Goal: Task Accomplishment & Management: Complete application form

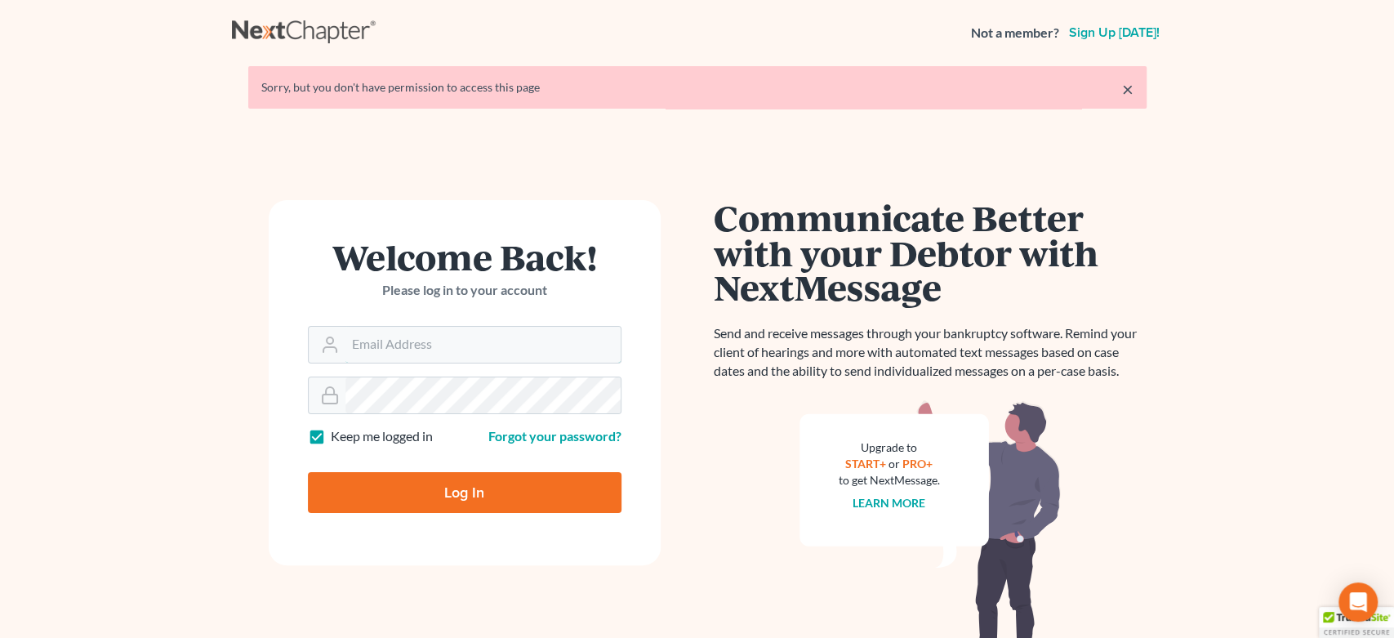
type input "[EMAIL_ADDRESS][DOMAIN_NAME]"
click at [429, 500] on input "Log In" at bounding box center [465, 492] width 314 height 41
type input "Thinking..."
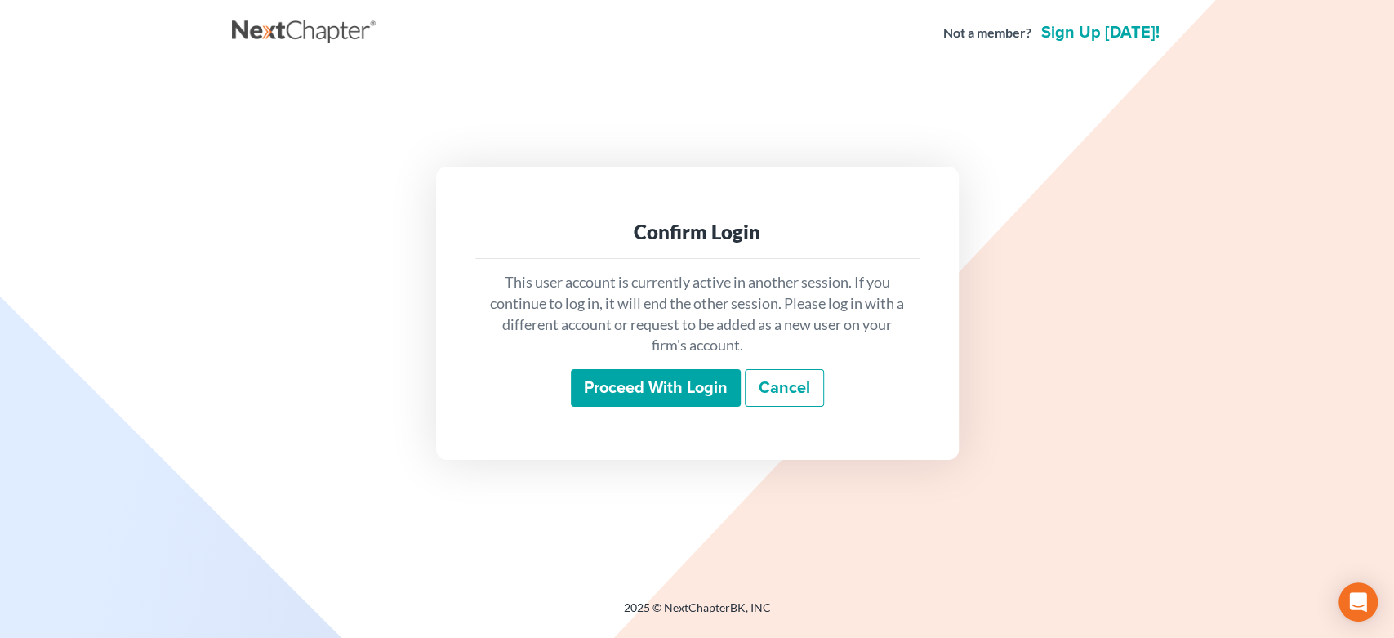
click at [628, 372] on input "Proceed with login" at bounding box center [656, 388] width 170 height 38
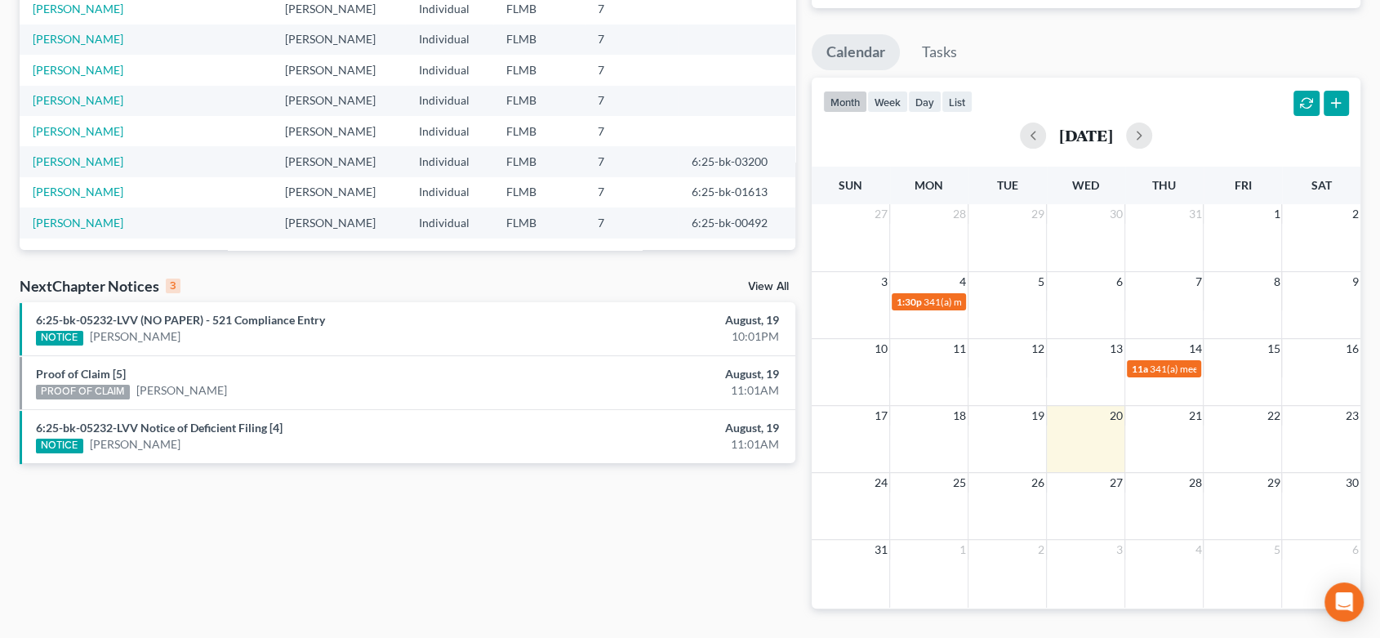
scroll to position [305, 0]
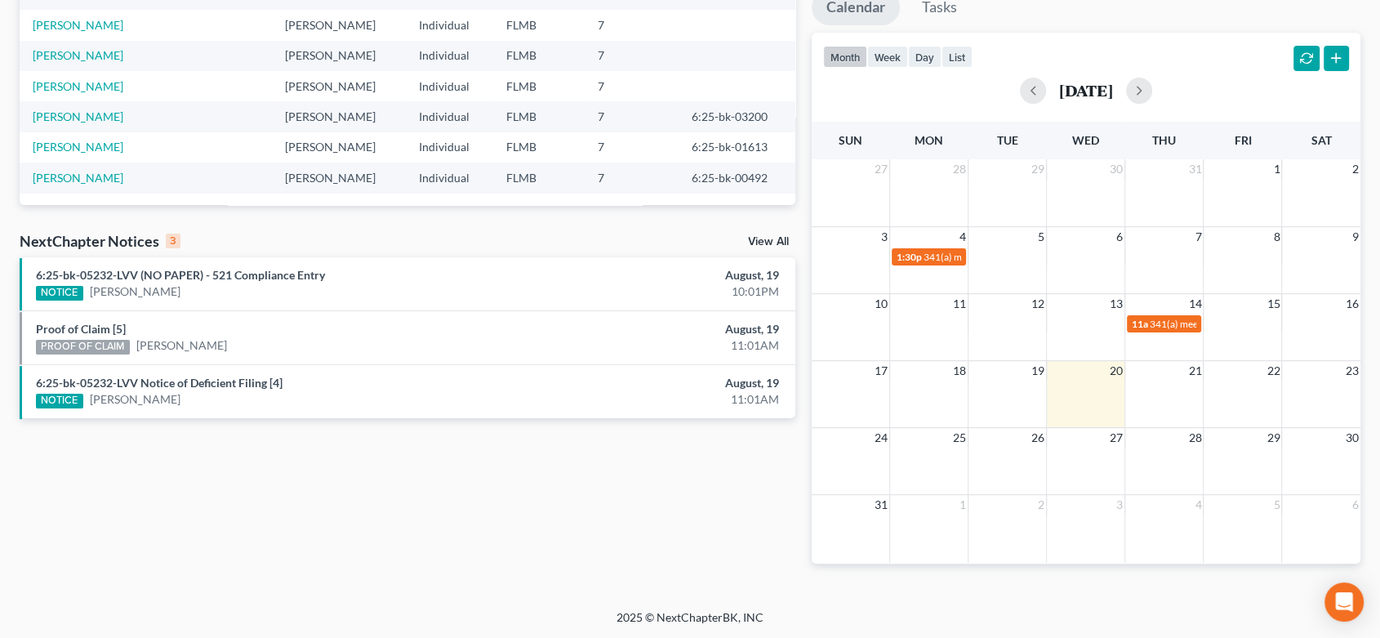
click at [603, 573] on div "Recent Cases 15 View All Name unfold_more expand_more expand_less Attorney unfo…" at bounding box center [407, 185] width 792 height 809
click at [287, 477] on div "Recent Cases 15 View All Name unfold_more expand_more expand_less Attorney unfo…" at bounding box center [407, 185] width 792 height 809
click at [205, 396] on div "NOTICE Kimberly Bartosic" at bounding box center [281, 399] width 490 height 17
click at [575, 487] on div "Recent Cases 15 View All Name unfold_more expand_more expand_less Attorney unfo…" at bounding box center [407, 185] width 792 height 809
click at [176, 445] on div "Recent Cases 15 View All Name unfold_more expand_more expand_less Attorney unfo…" at bounding box center [407, 185] width 792 height 809
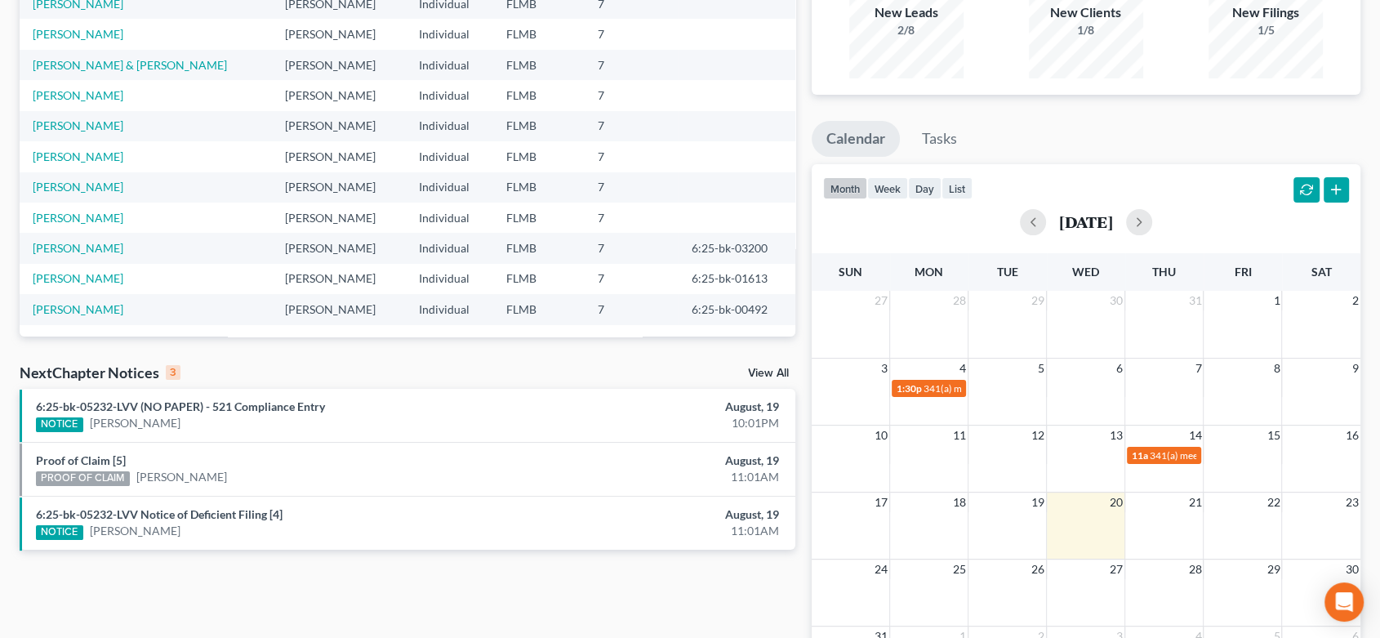
scroll to position [181, 0]
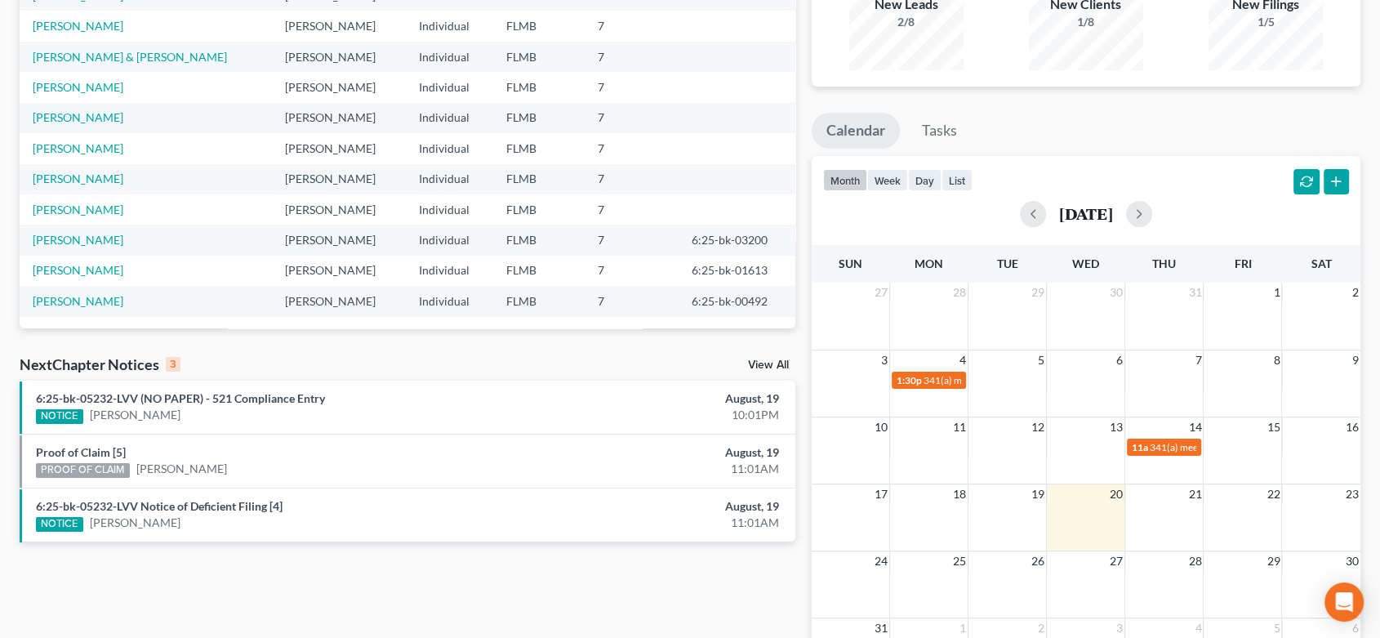
click at [296, 547] on div "Recent Cases 15 View All Name unfold_more expand_more expand_less Attorney unfo…" at bounding box center [407, 308] width 792 height 809
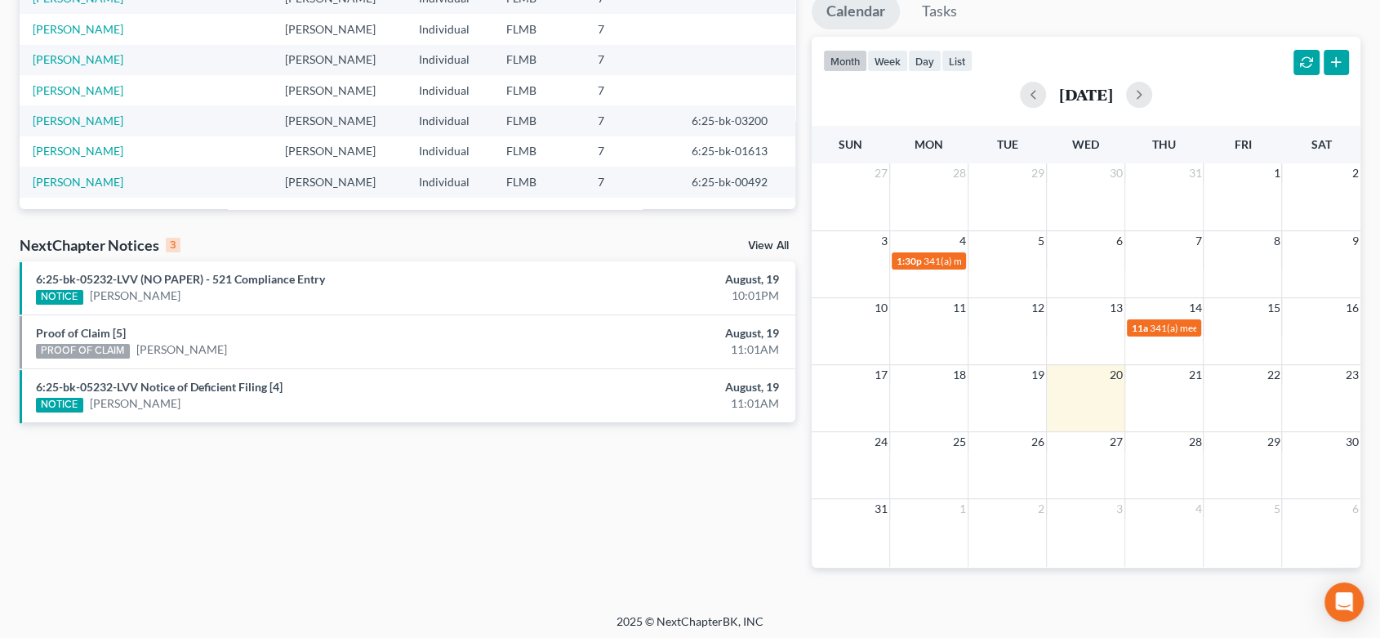
scroll to position [305, 0]
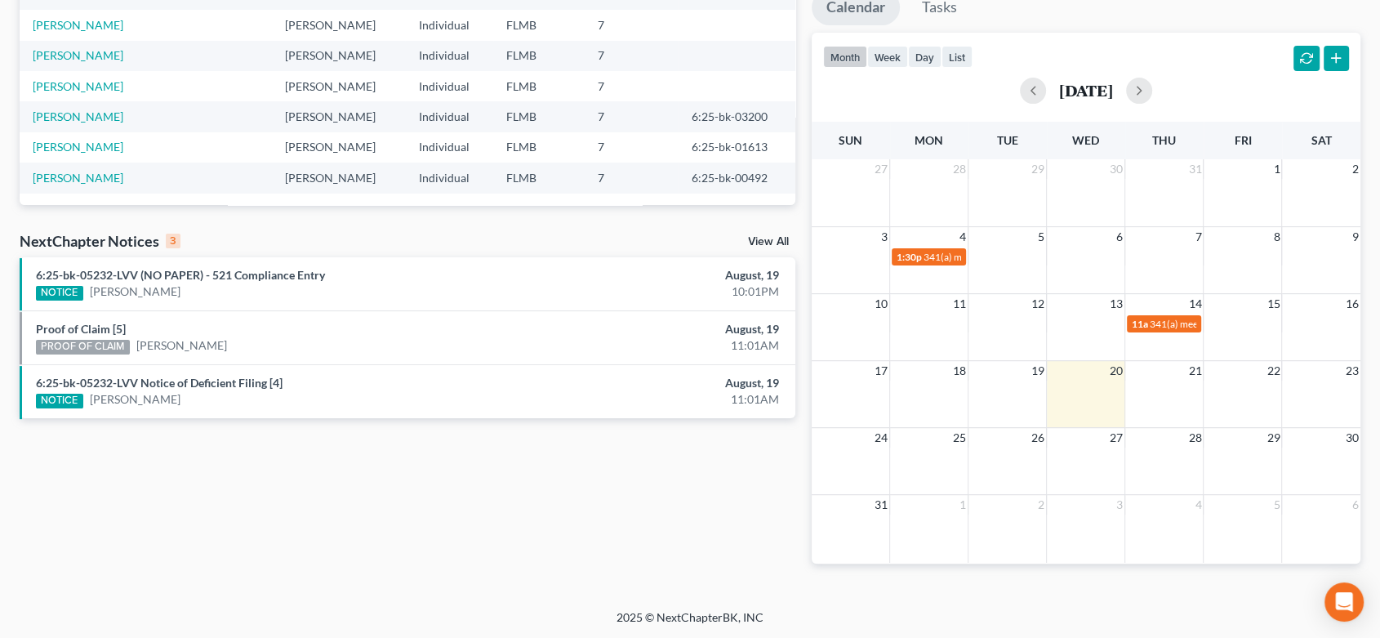
click at [289, 475] on div "Recent Cases 15 View All Name unfold_more expand_more expand_less Attorney unfo…" at bounding box center [407, 185] width 792 height 809
click at [179, 281] on link "6:25-bk-05232-LVV (NO PAPER) - 521 Compliance Entry" at bounding box center [180, 275] width 289 height 14
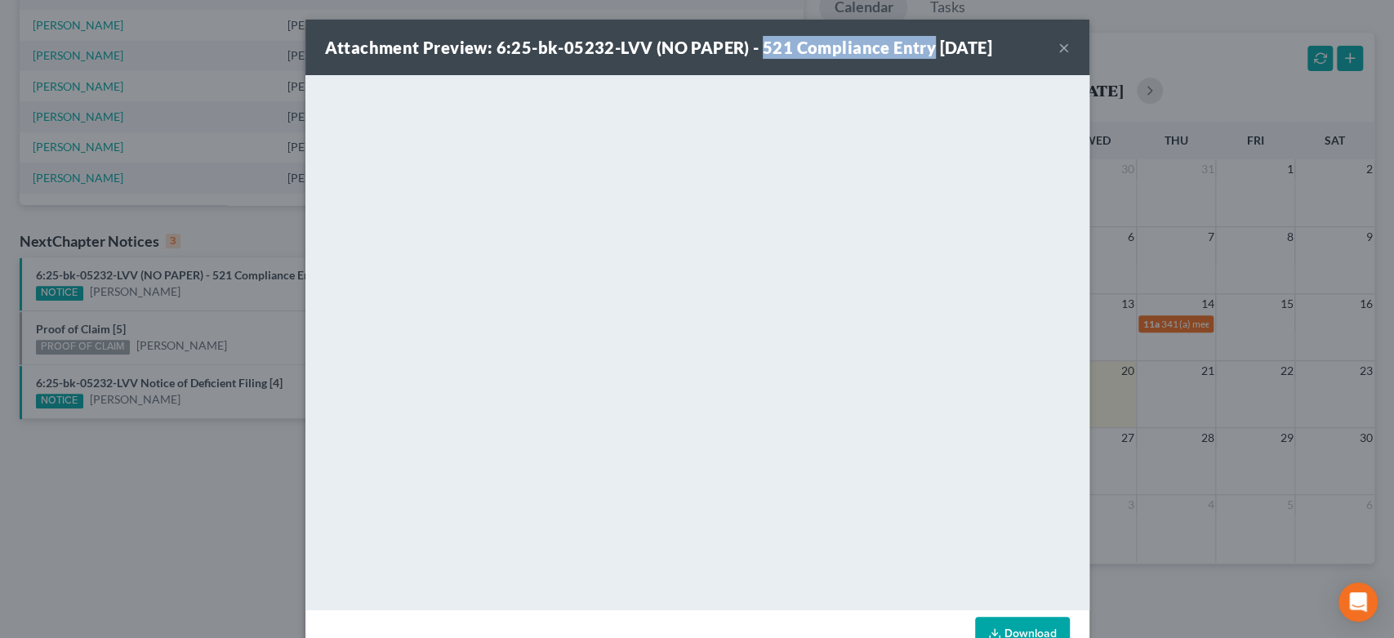
drag, startPoint x: 920, startPoint y: 46, endPoint x: 751, endPoint y: 46, distance: 169.1
click at [751, 46] on strong "Attachment Preview: 6:25-bk-05232-LVV (NO PAPER) - 521 Compliance Entry 08/19/2…" at bounding box center [658, 48] width 667 height 20
copy strong "521 Compliance Entry"
drag, startPoint x: 1061, startPoint y: 43, endPoint x: 1053, endPoint y: 45, distance: 8.3
click at [1058, 44] on button "×" at bounding box center [1063, 48] width 11 height 20
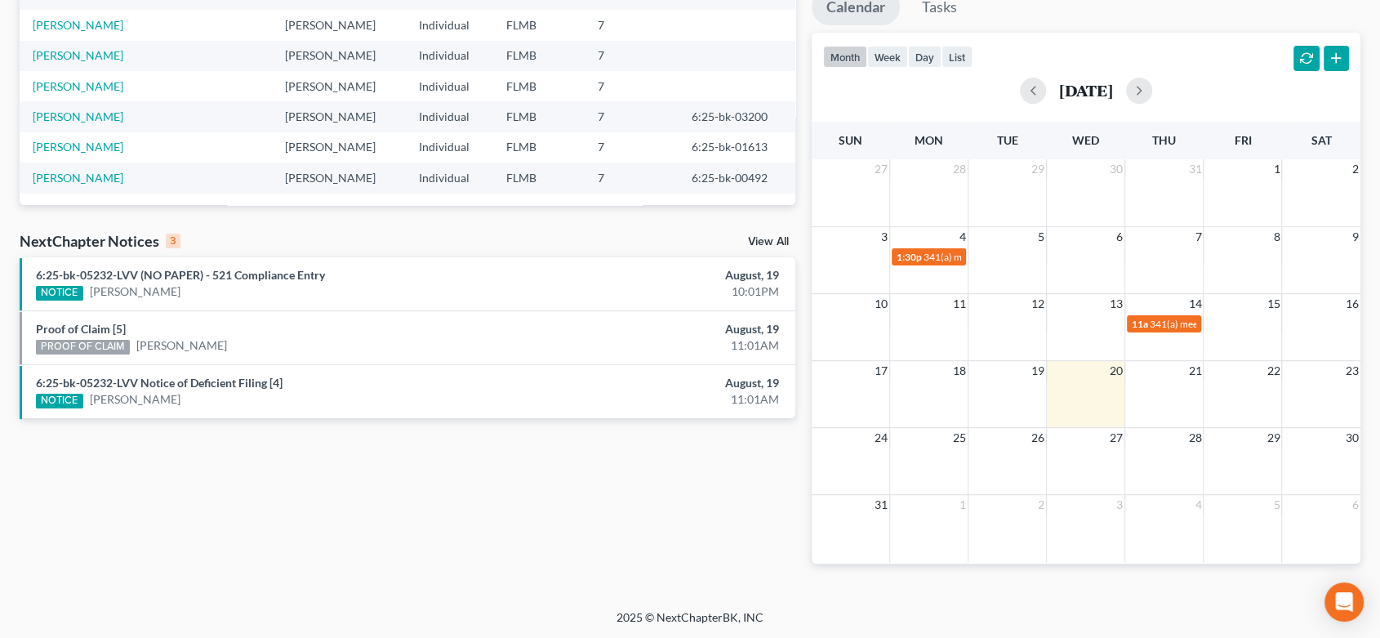
click at [123, 341] on div "PROOF OF CLAIM" at bounding box center [83, 347] width 94 height 15
click at [62, 325] on link "Proof of Claim [5]" at bounding box center [81, 329] width 90 height 14
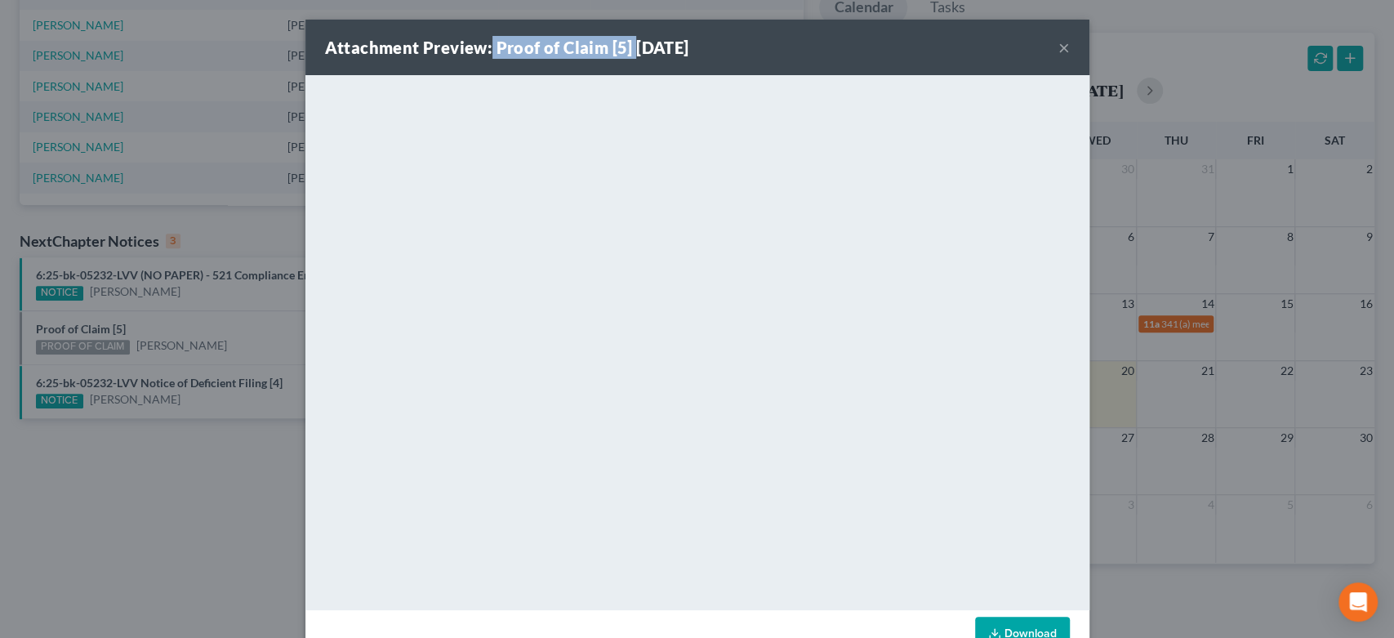
drag, startPoint x: 483, startPoint y: 44, endPoint x: 624, endPoint y: 50, distance: 140.6
click at [624, 50] on strong "Attachment Preview: Proof of Claim [5] 08/19/2025" at bounding box center [507, 48] width 364 height 20
copy strong "Proof of Claim [5]"
drag, startPoint x: 1061, startPoint y: 44, endPoint x: 1041, endPoint y: 42, distance: 19.7
click at [1060, 44] on button "×" at bounding box center [1063, 48] width 11 height 20
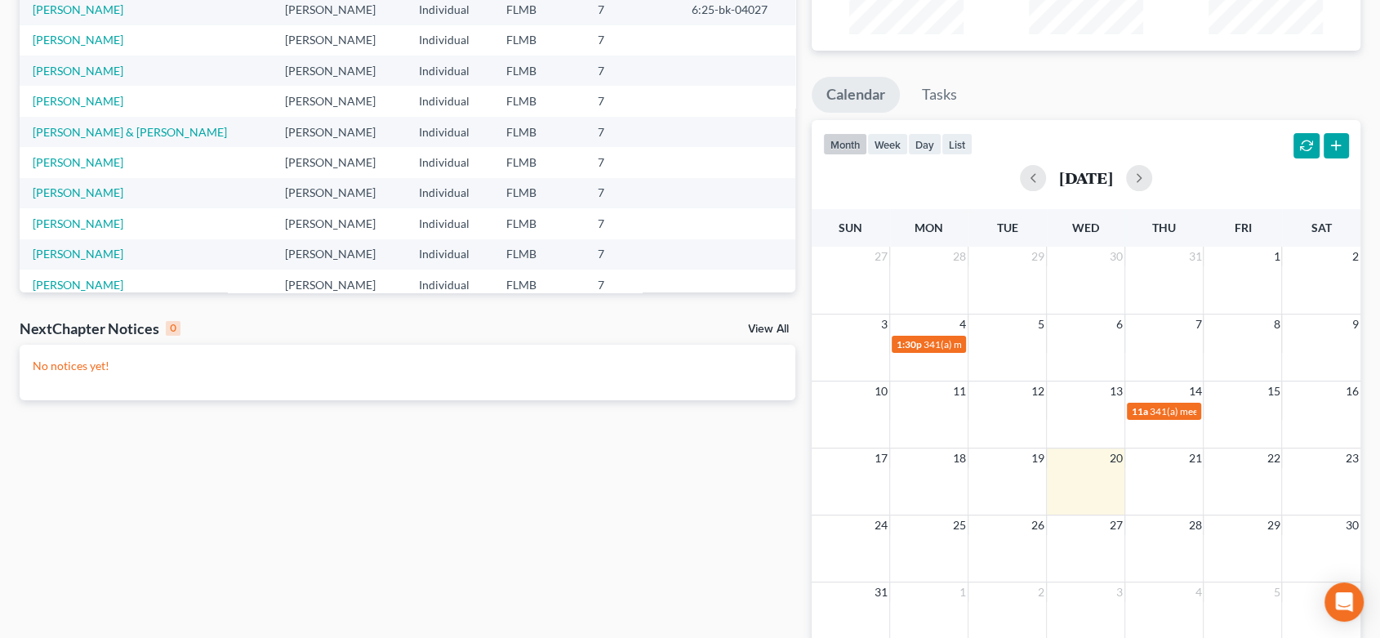
scroll to position [272, 0]
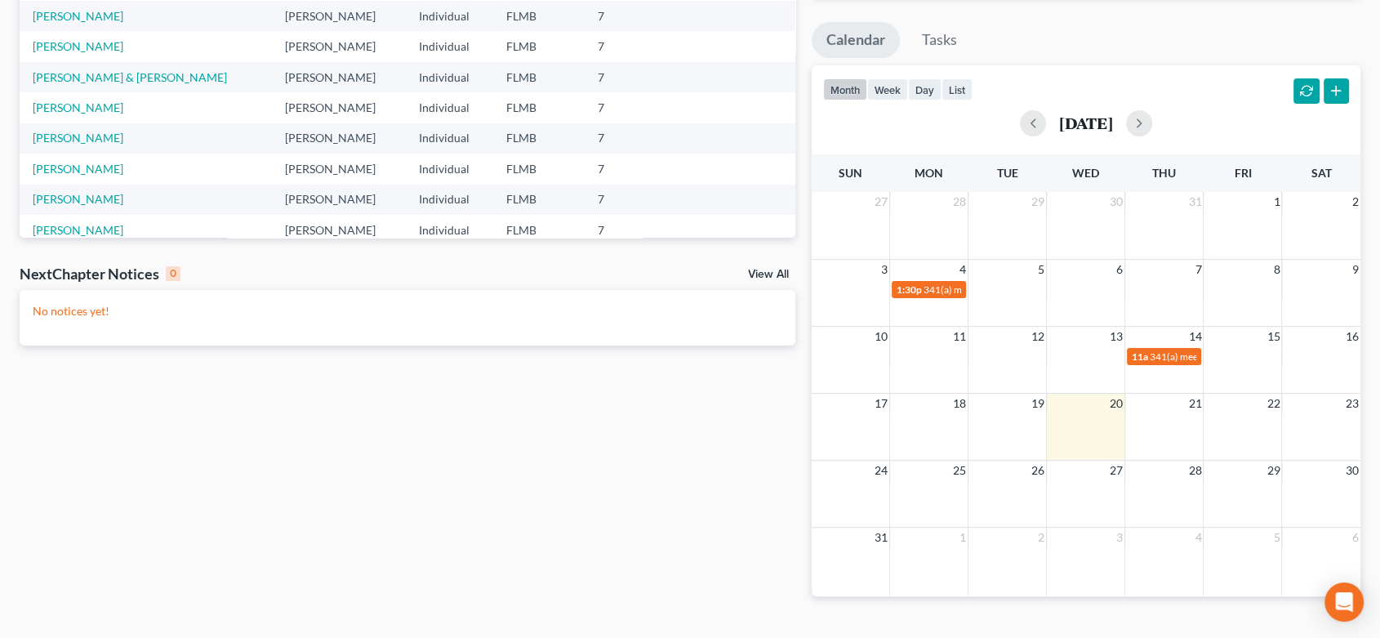
click at [755, 274] on link "View All" at bounding box center [768, 274] width 41 height 11
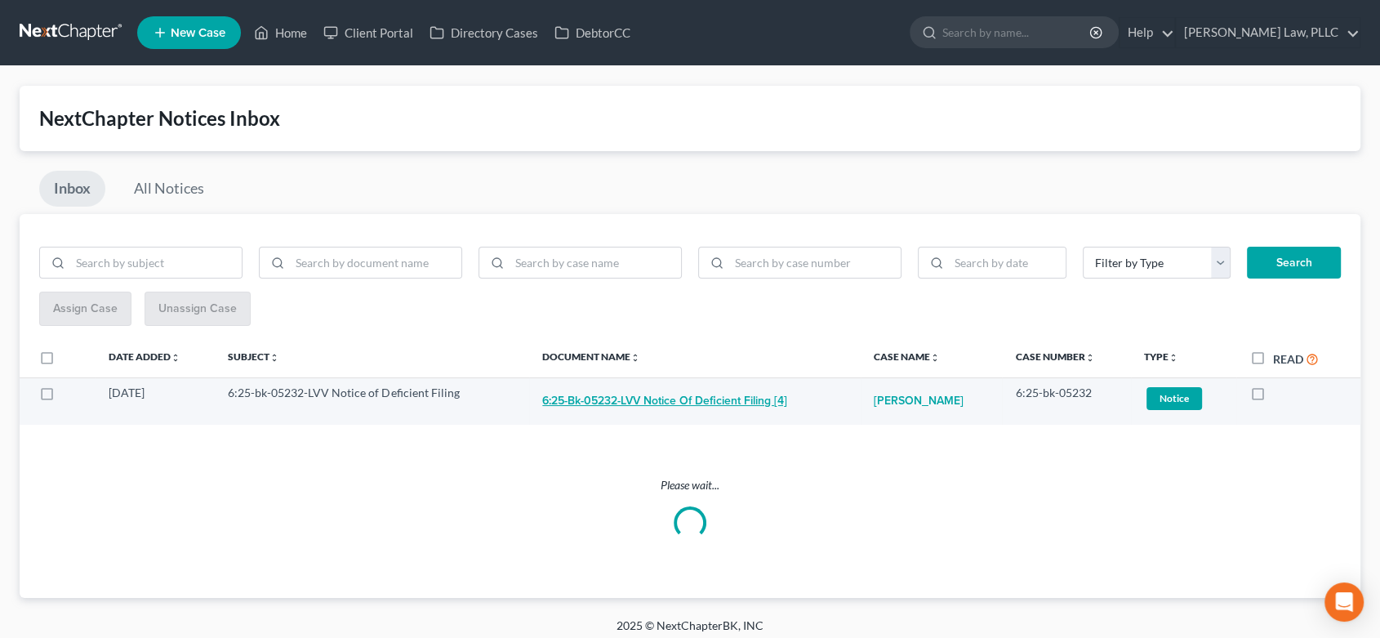
click at [688, 398] on button "6:25-bk-05232-LVV Notice of Deficient Filing [4]" at bounding box center [664, 401] width 245 height 33
checkbox input "true"
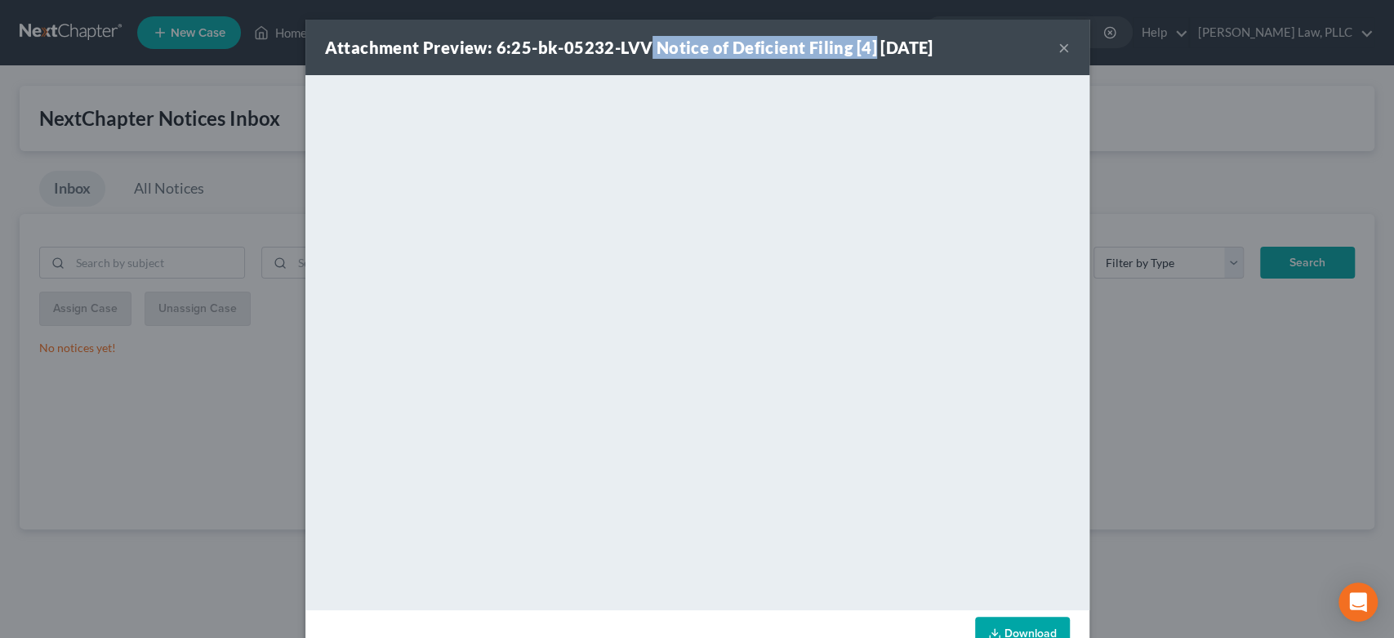
drag, startPoint x: 641, startPoint y: 43, endPoint x: 861, endPoint y: 38, distance: 219.7
click at [861, 38] on strong "Attachment Preview: 6:25-bk-05232-LVV Notice of Deficient Filing [4] 08/19/2025" at bounding box center [629, 48] width 608 height 20
copy strong "Notice of Deficient Filing [4]"
click at [1058, 49] on button "×" at bounding box center [1063, 48] width 11 height 20
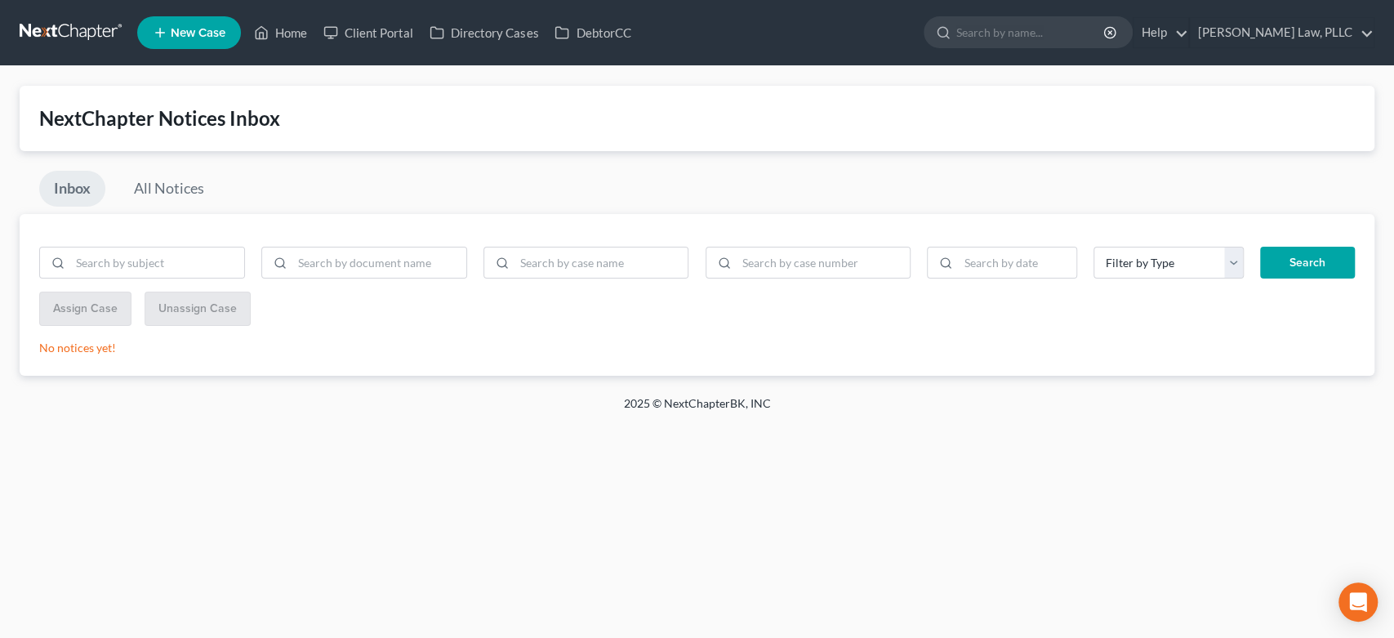
click at [192, 42] on link "New Case" at bounding box center [189, 32] width 104 height 33
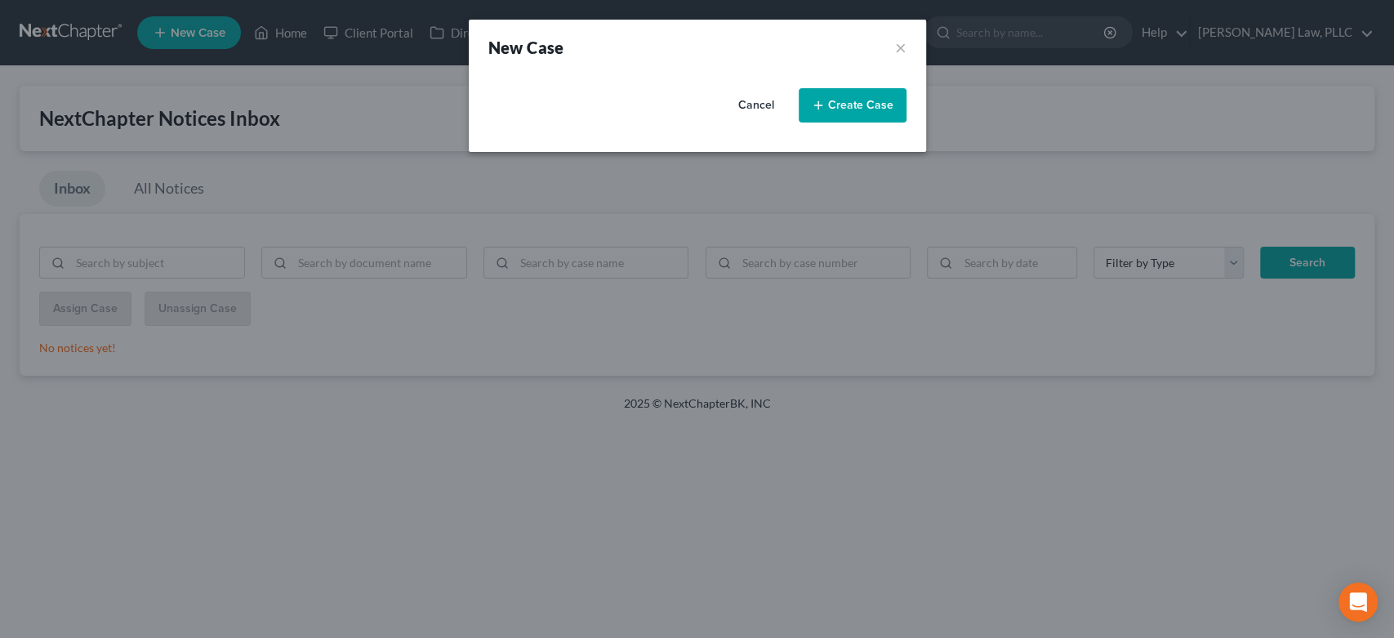
select select "15"
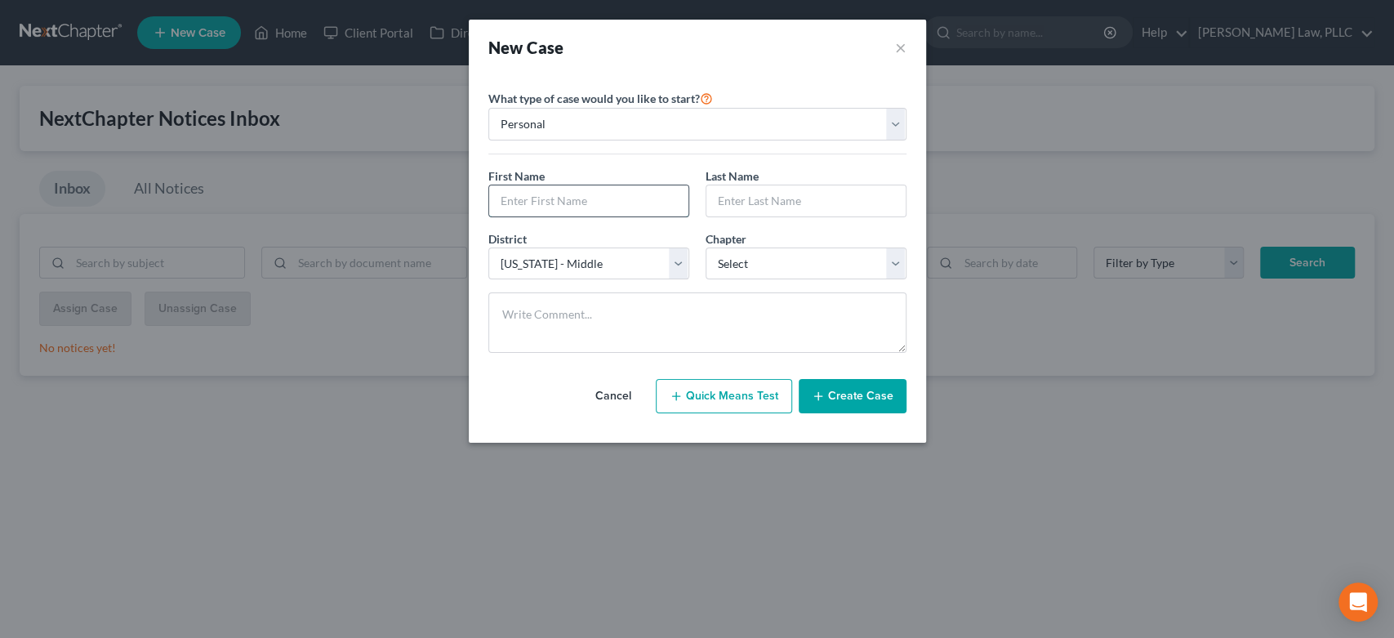
click at [634, 204] on input "text" at bounding box center [588, 200] width 199 height 31
click at [592, 193] on input "text" at bounding box center [588, 200] width 199 height 31
type input "Joshua"
drag, startPoint x: 768, startPoint y: 152, endPoint x: 757, endPoint y: 174, distance: 24.5
click at [758, 168] on div "What type of case would you like to start? Personal Business First Name * Joshu…" at bounding box center [697, 227] width 418 height 278
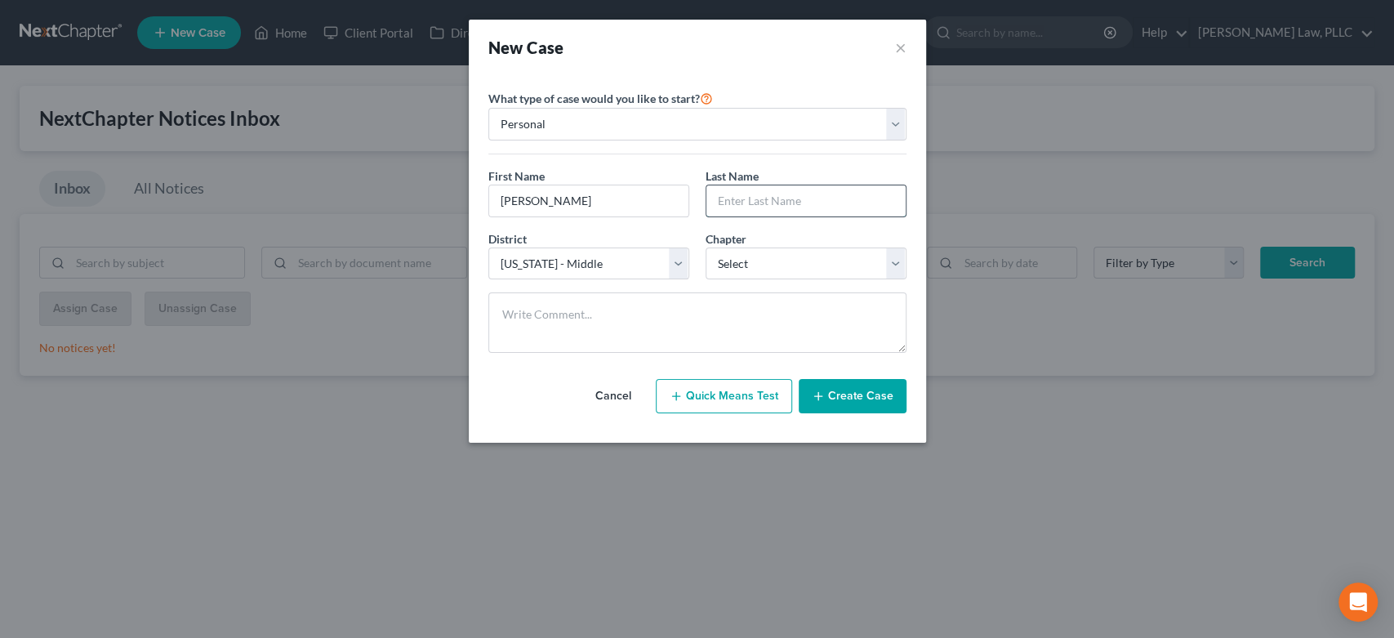
click at [758, 189] on input "text" at bounding box center [805, 200] width 199 height 31
type input "Maynard"
click at [784, 265] on select "Select 7 11 12 13" at bounding box center [806, 263] width 201 height 33
select select "0"
click at [706, 247] on select "Select 7 11 12 13" at bounding box center [806, 263] width 201 height 33
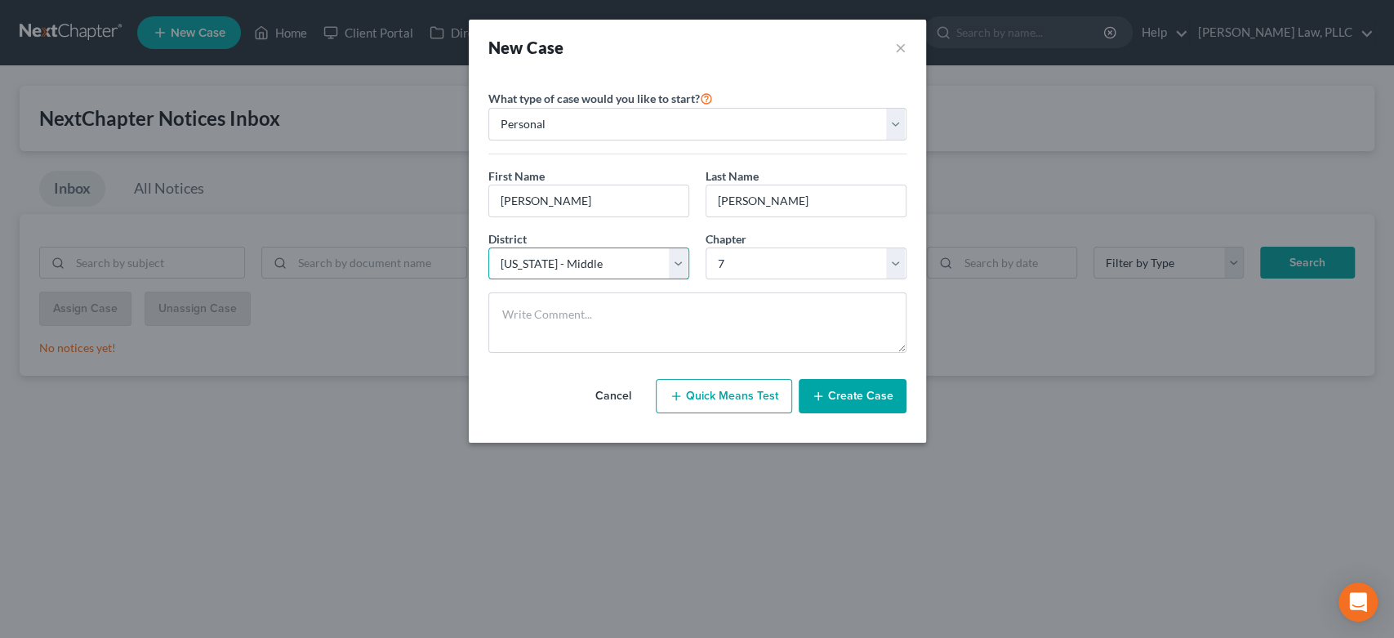
click at [603, 254] on select "Select Alabama - Middle Alabama - Northern Alabama - Southern Alaska Arizona Ar…" at bounding box center [588, 263] width 201 height 33
drag, startPoint x: 768, startPoint y: 318, endPoint x: 751, endPoint y: 312, distance: 18.1
click at [768, 318] on textarea at bounding box center [697, 322] width 418 height 60
click at [853, 397] on button "Create Case" at bounding box center [853, 396] width 108 height 34
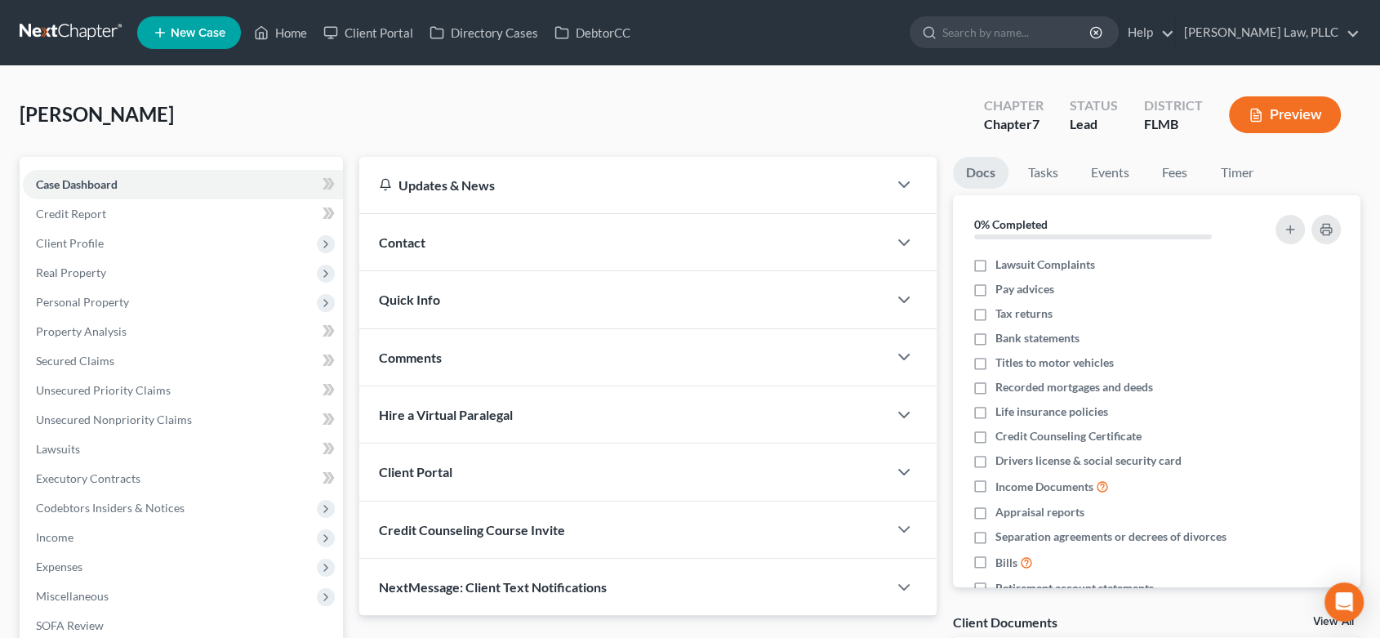
click at [780, 235] on div "Contact" at bounding box center [623, 242] width 528 height 56
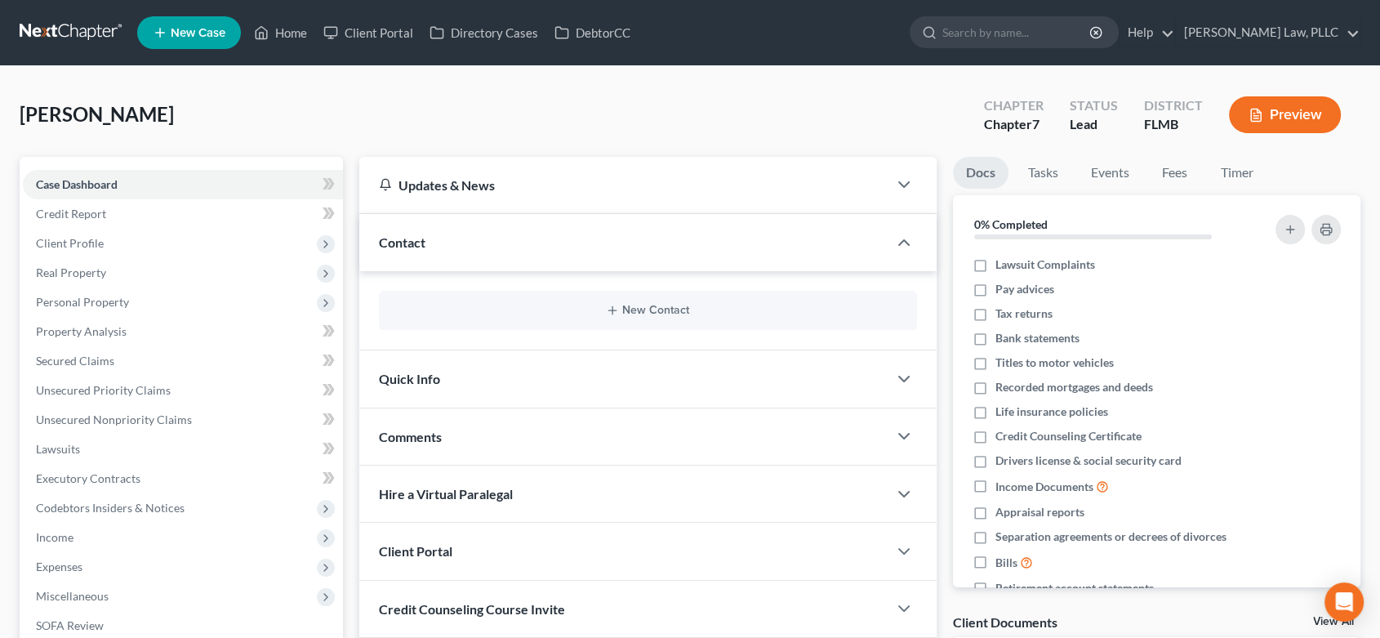
click at [621, 297] on div "New Contact" at bounding box center [648, 310] width 538 height 39
click at [618, 305] on icon "button" at bounding box center [612, 310] width 13 height 13
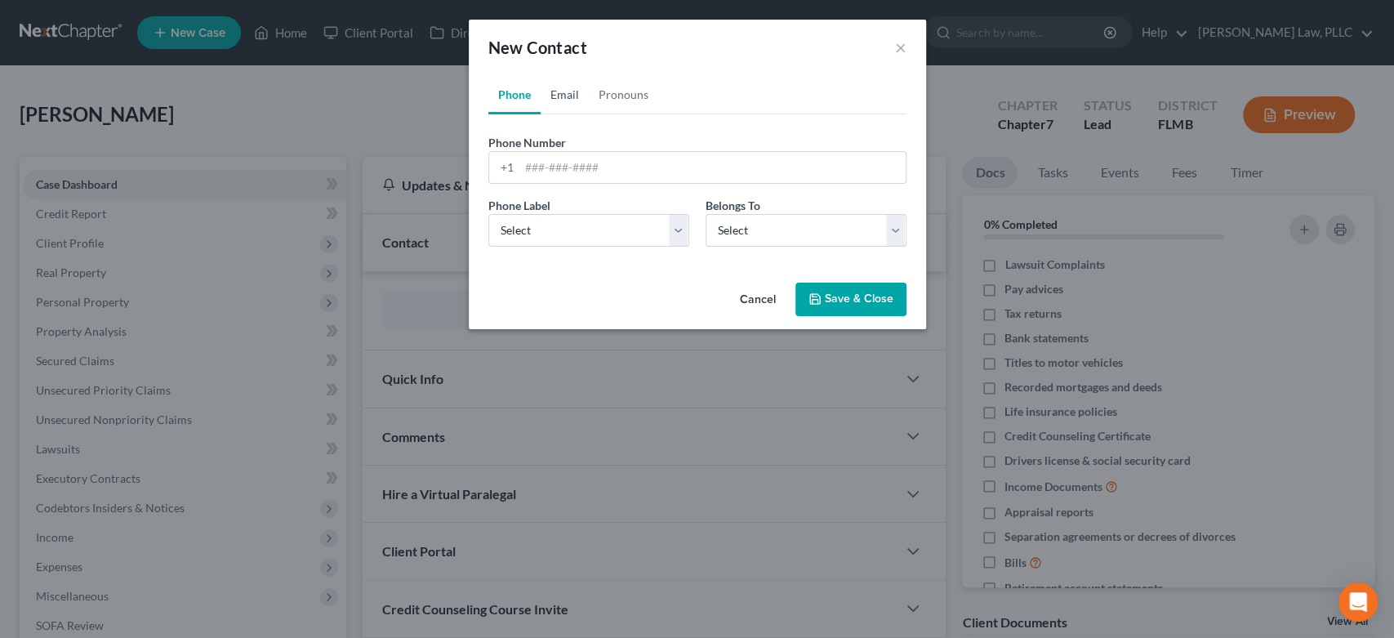
click at [554, 95] on link "Email" at bounding box center [565, 94] width 48 height 39
click at [576, 171] on input "email" at bounding box center [712, 167] width 386 height 31
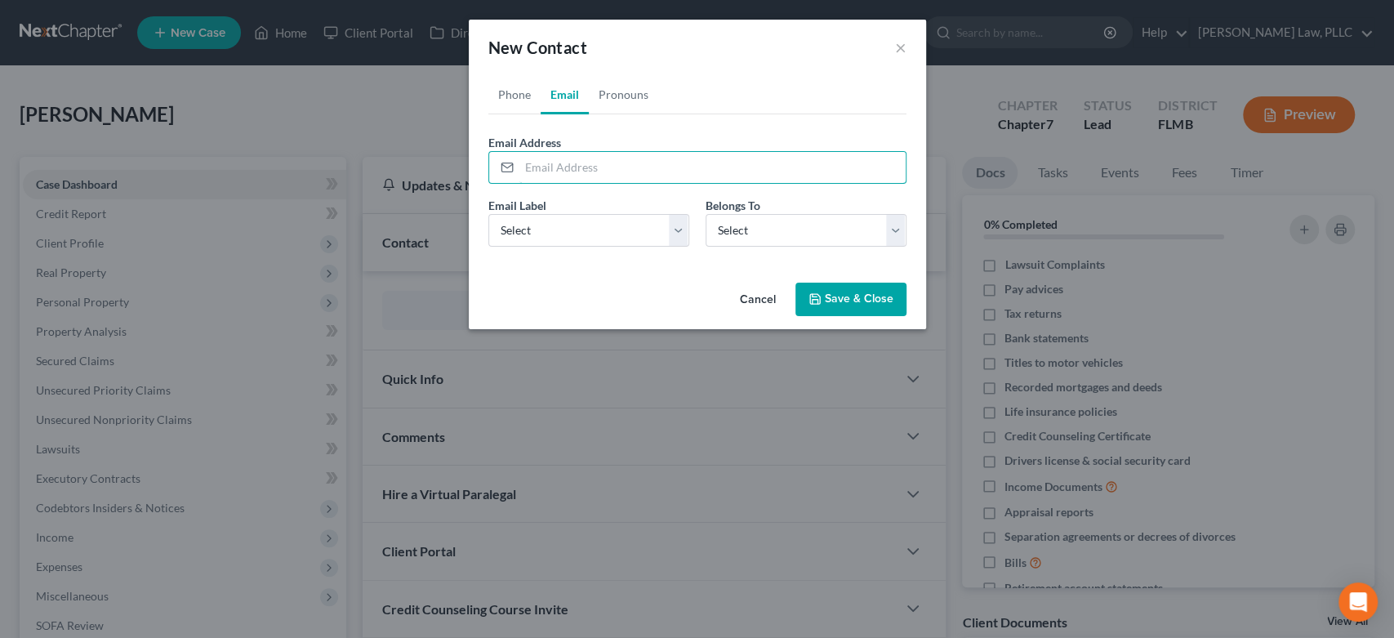
paste input "Josh.lee.maynard@gmail.com"
type input "Josh.lee.maynard@gmail.com"
click at [496, 87] on link "Phone" at bounding box center [514, 94] width 52 height 39
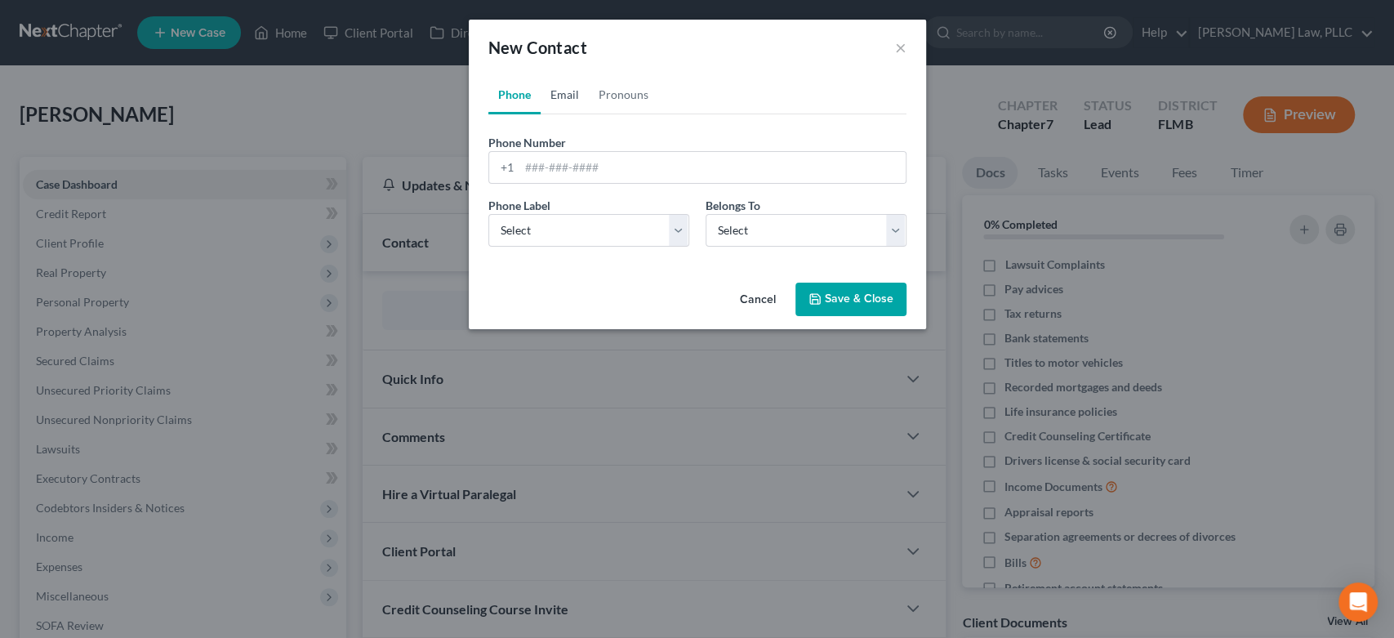
click at [550, 100] on link "Email" at bounding box center [565, 94] width 48 height 39
click at [567, 240] on select "Select Home Work Other" at bounding box center [588, 230] width 201 height 33
select select "0"
click at [488, 214] on select "Select Home Work Other" at bounding box center [588, 230] width 201 height 33
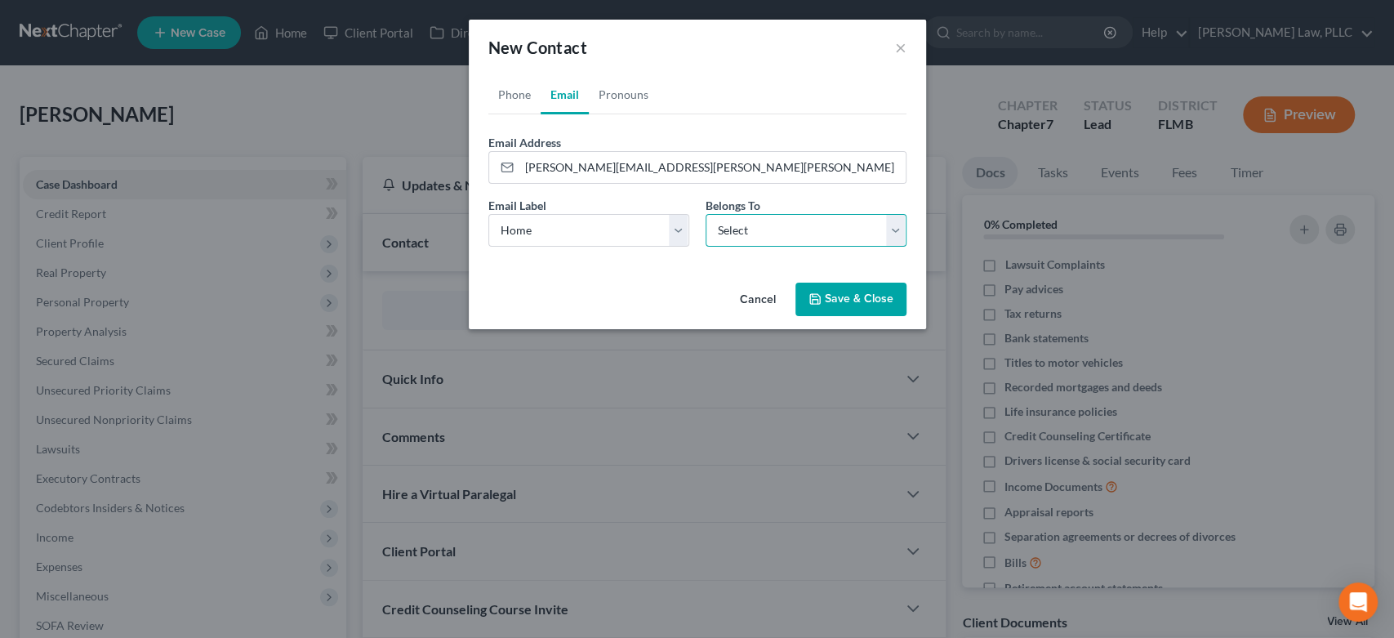
click at [843, 241] on select "Select Client Other" at bounding box center [806, 230] width 201 height 33
select select "0"
click at [706, 214] on select "Select Client Other" at bounding box center [806, 230] width 201 height 33
select select "0"
click at [498, 90] on link "Phone" at bounding box center [514, 94] width 52 height 39
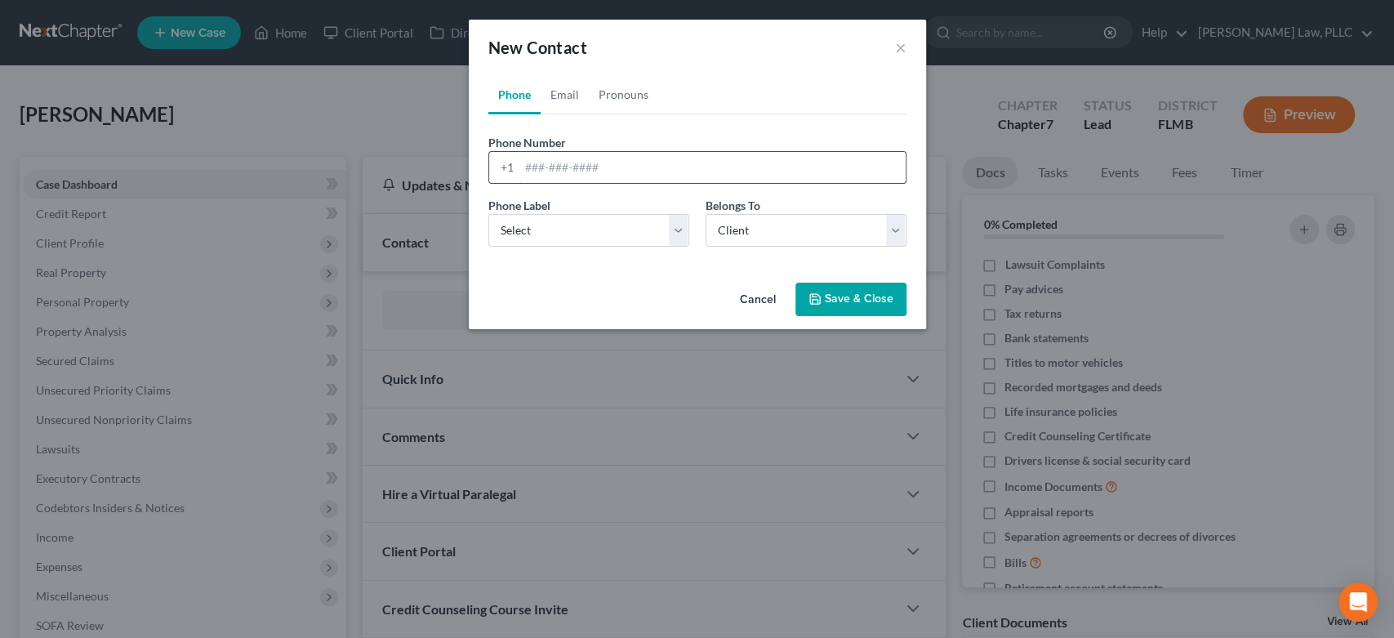
drag, startPoint x: 551, startPoint y: 175, endPoint x: 561, endPoint y: 176, distance: 9.8
click at [555, 175] on input "tel" at bounding box center [712, 167] width 386 height 31
paste input "(321) 961-1345"
type input "(321) 961-1345"
click at [557, 96] on link "Email" at bounding box center [565, 94] width 48 height 39
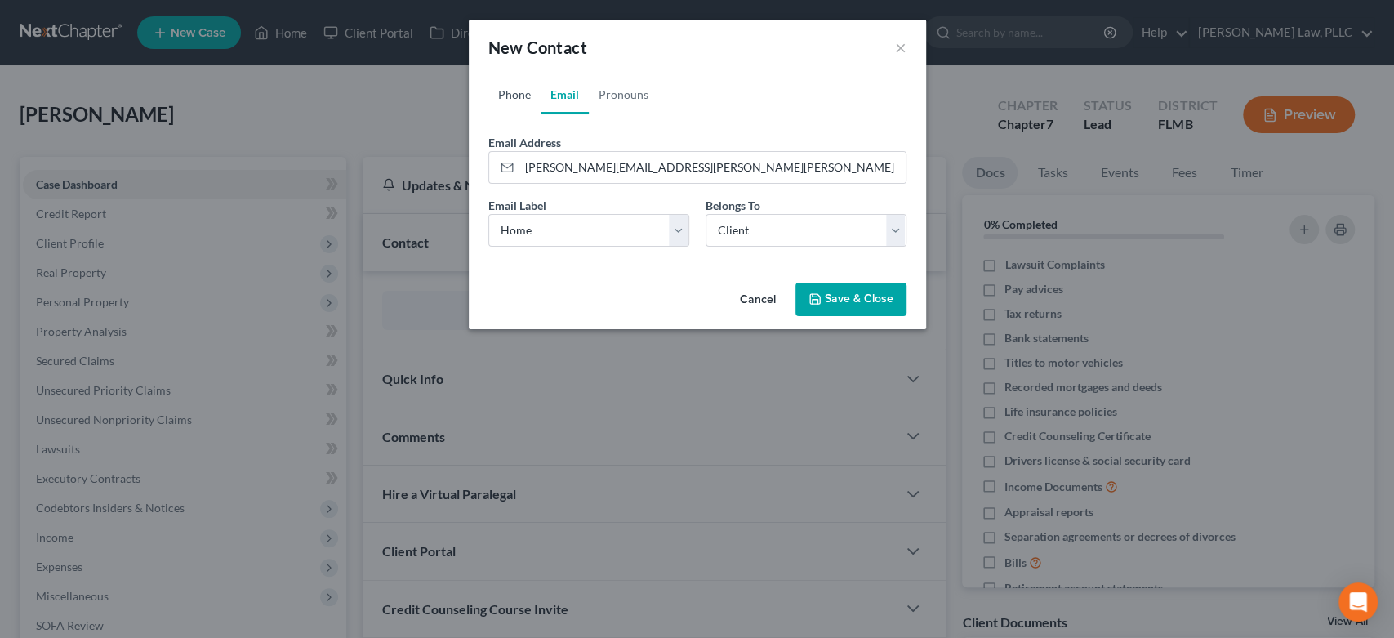
click at [519, 90] on link "Phone" at bounding box center [514, 94] width 52 height 39
click at [550, 232] on select "Select Mobile Home Work Other" at bounding box center [588, 230] width 201 height 33
select select "0"
click at [488, 214] on select "Select Mobile Home Work Other" at bounding box center [588, 230] width 201 height 33
click at [851, 296] on button "Save & Close" at bounding box center [850, 300] width 111 height 34
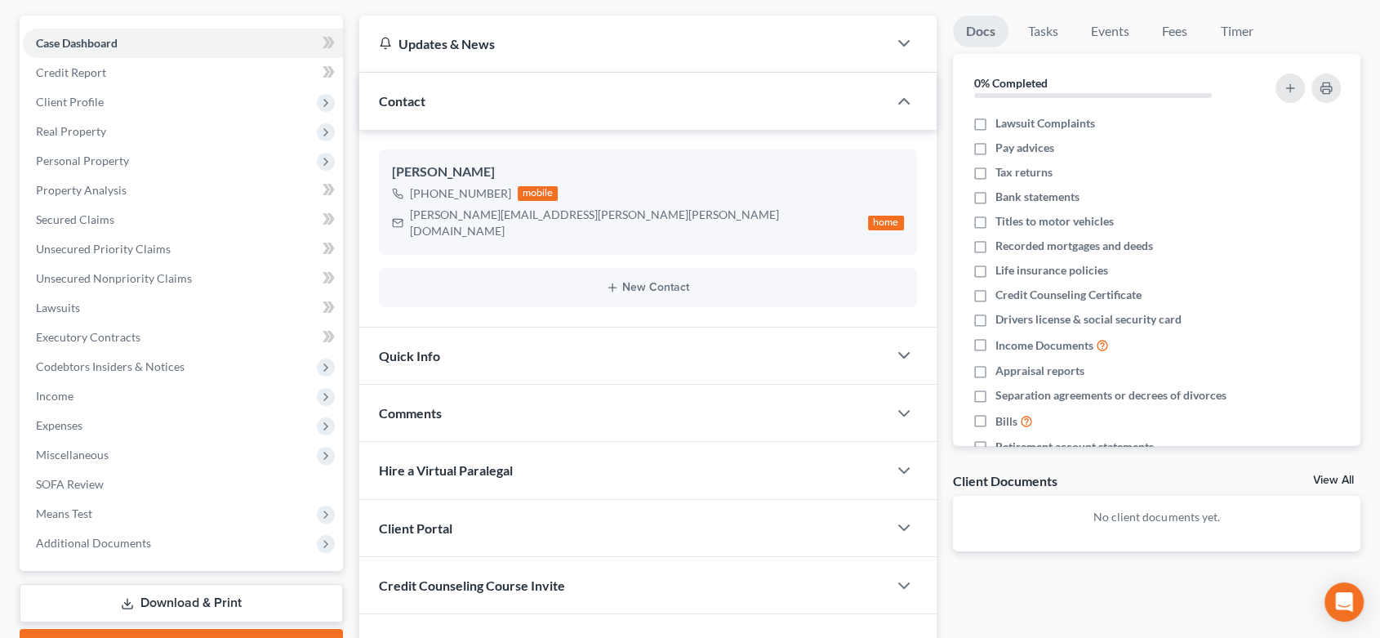
scroll to position [181, 0]
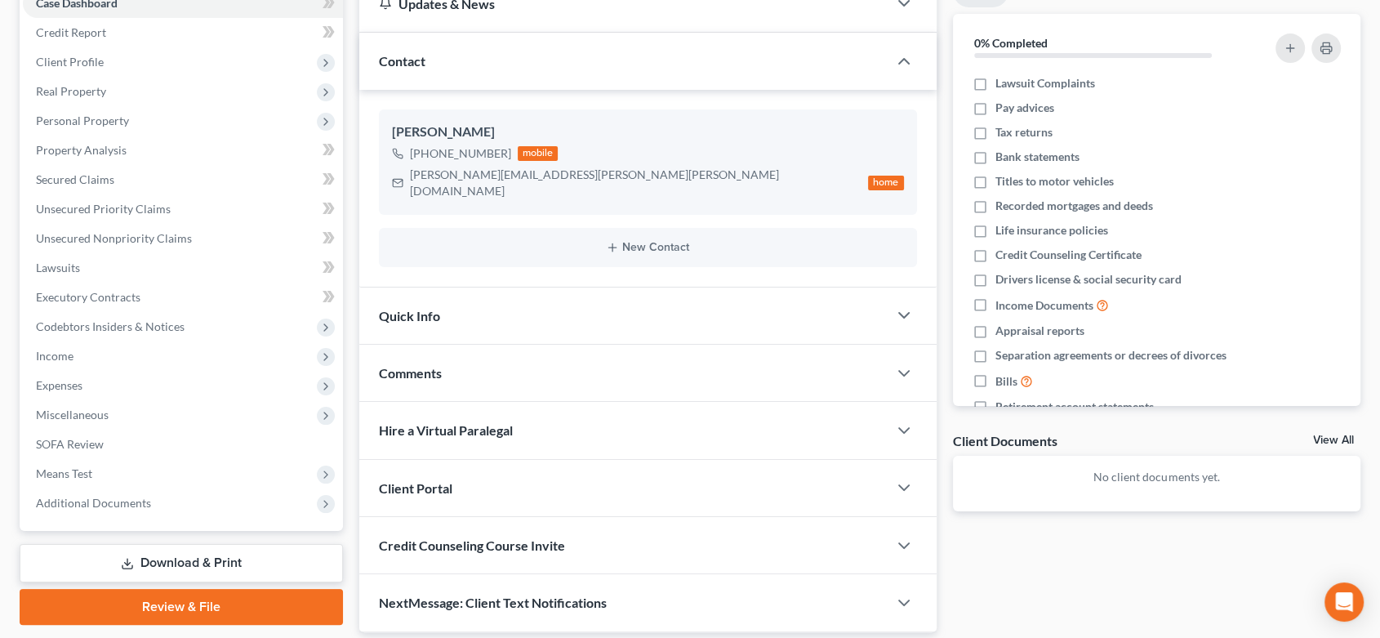
click at [457, 472] on div "Client Portal" at bounding box center [623, 488] width 528 height 56
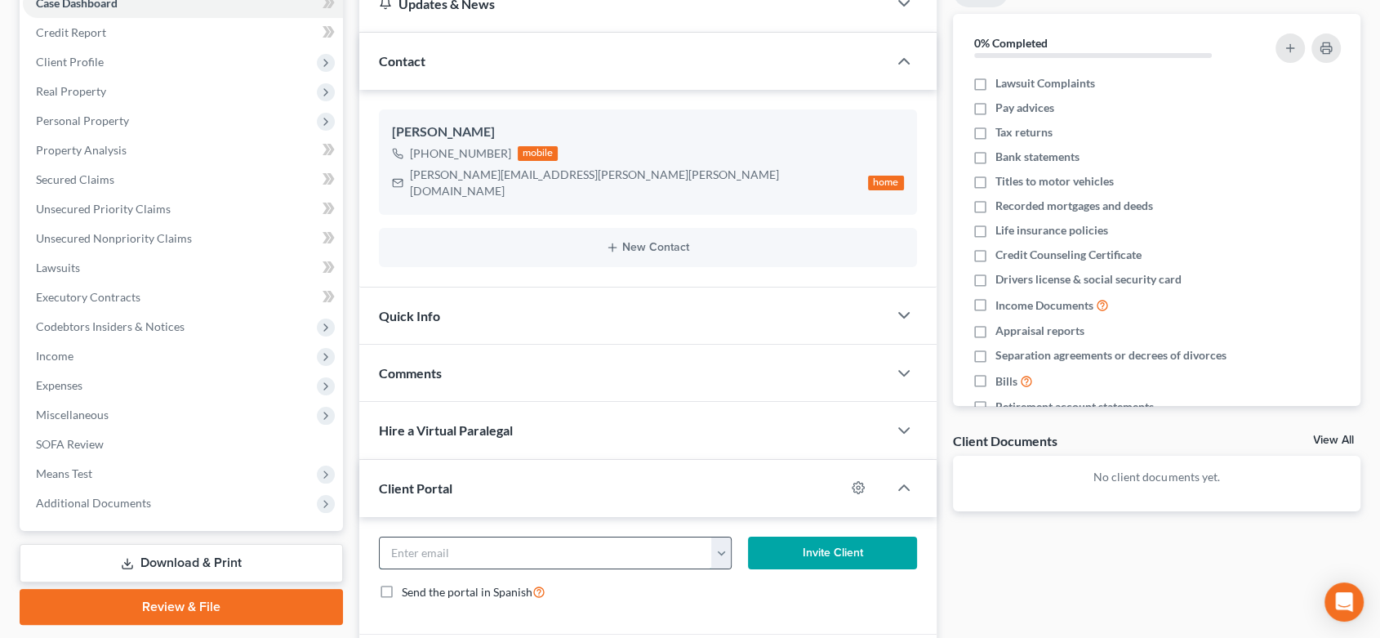
click at [600, 537] on input "email" at bounding box center [546, 552] width 332 height 31
paste input "Josh.lee.maynard@gmail.com"
type input "Josh.lee.maynard@gmail.com"
click at [820, 537] on button "Invite Client" at bounding box center [832, 553] width 168 height 33
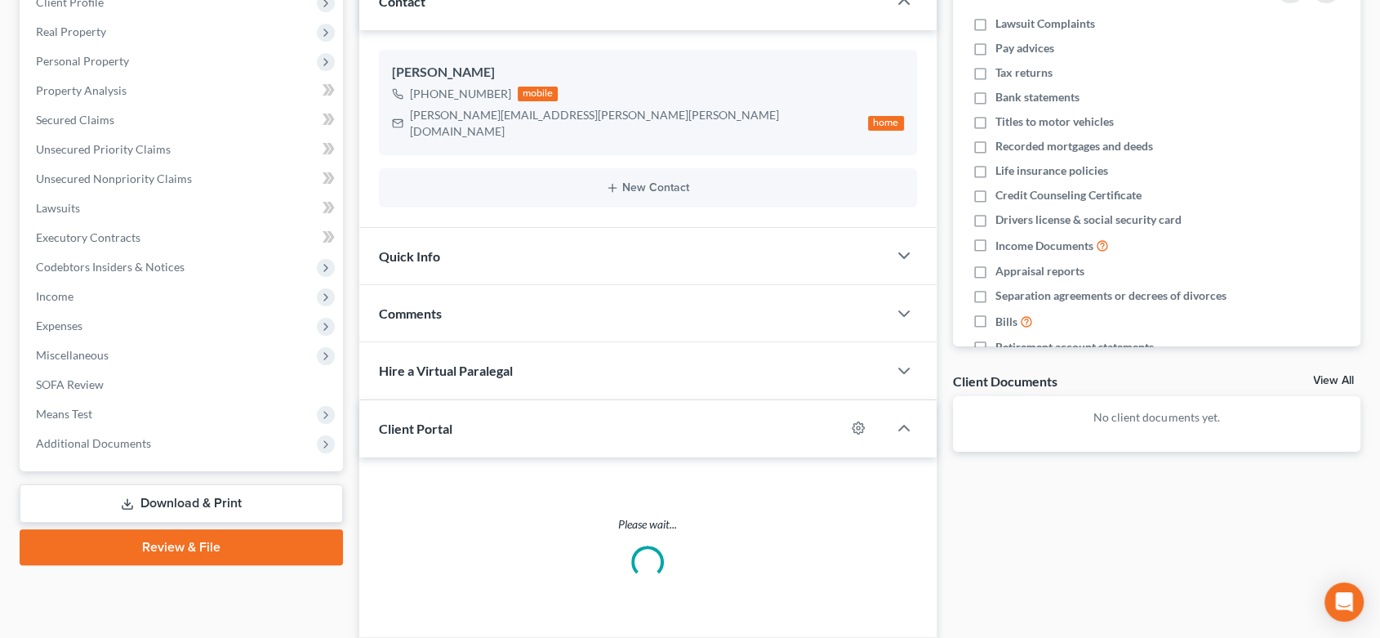
scroll to position [320, 0]
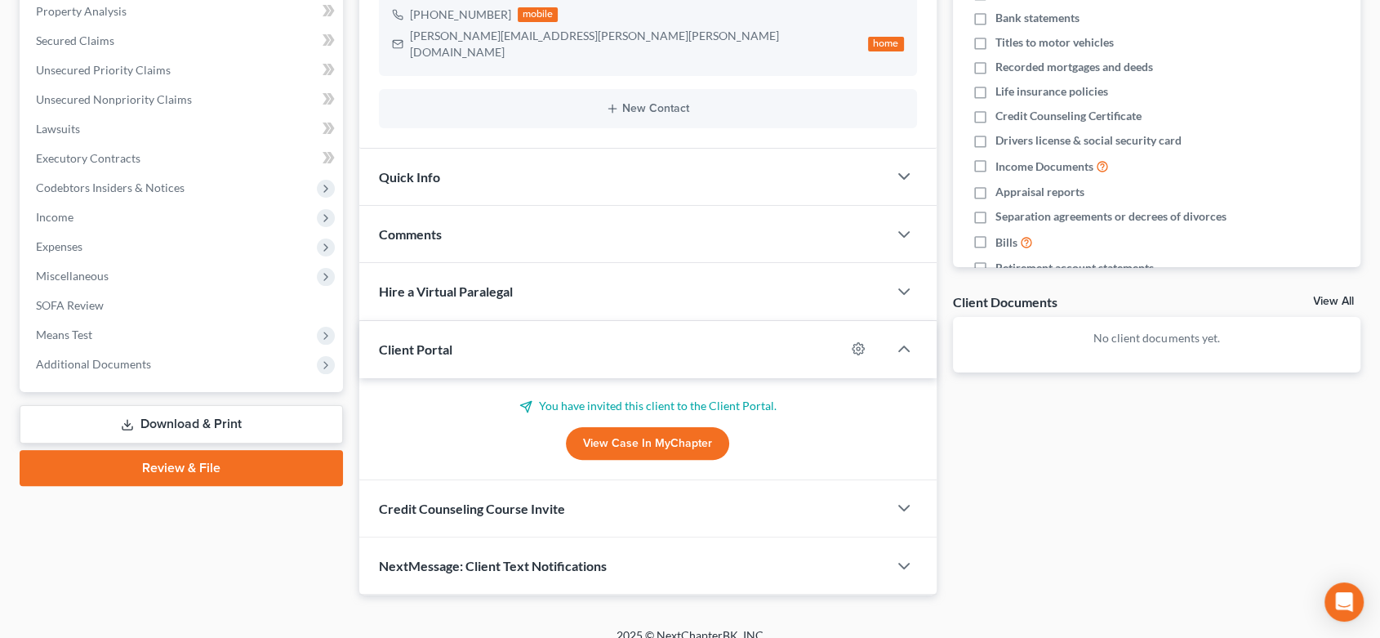
click at [488, 501] on span "Credit Counseling Course Invite" at bounding box center [472, 509] width 186 height 16
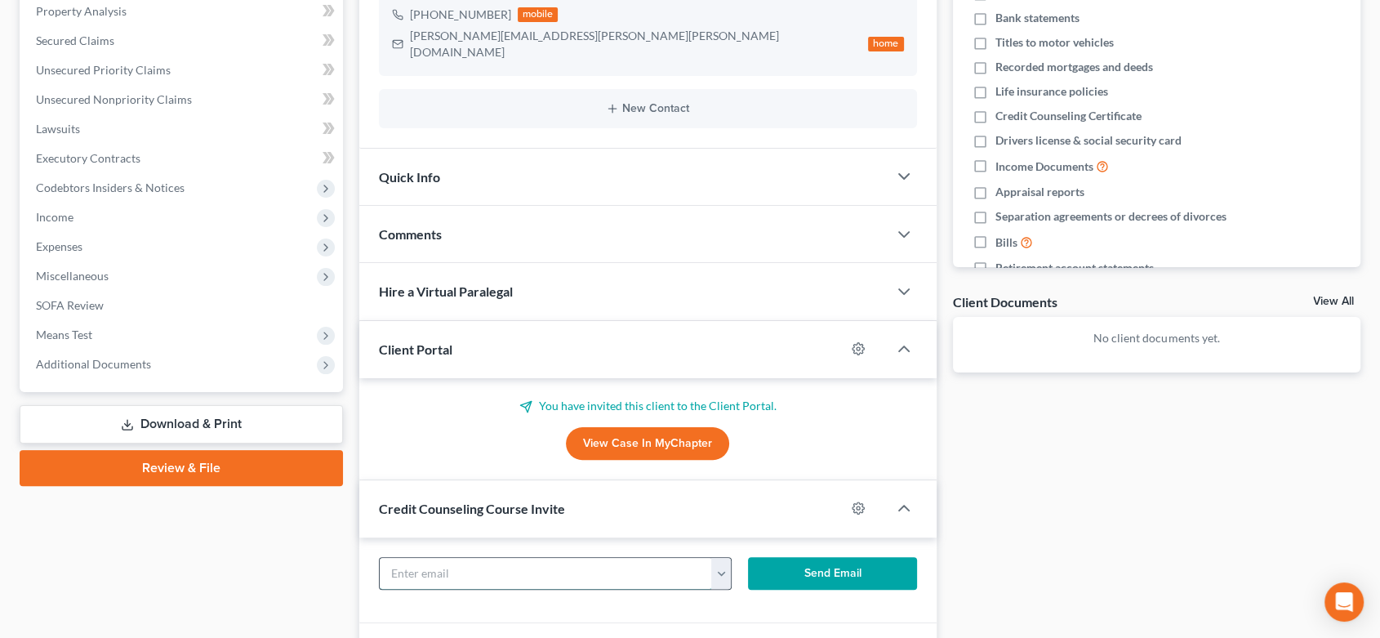
click at [529, 559] on input "text" at bounding box center [546, 573] width 332 height 31
paste input "Josh.lee.maynard@gmail.com"
type input "Josh.lee.maynard@gmail.com"
click at [831, 557] on button "Send Email" at bounding box center [832, 573] width 168 height 33
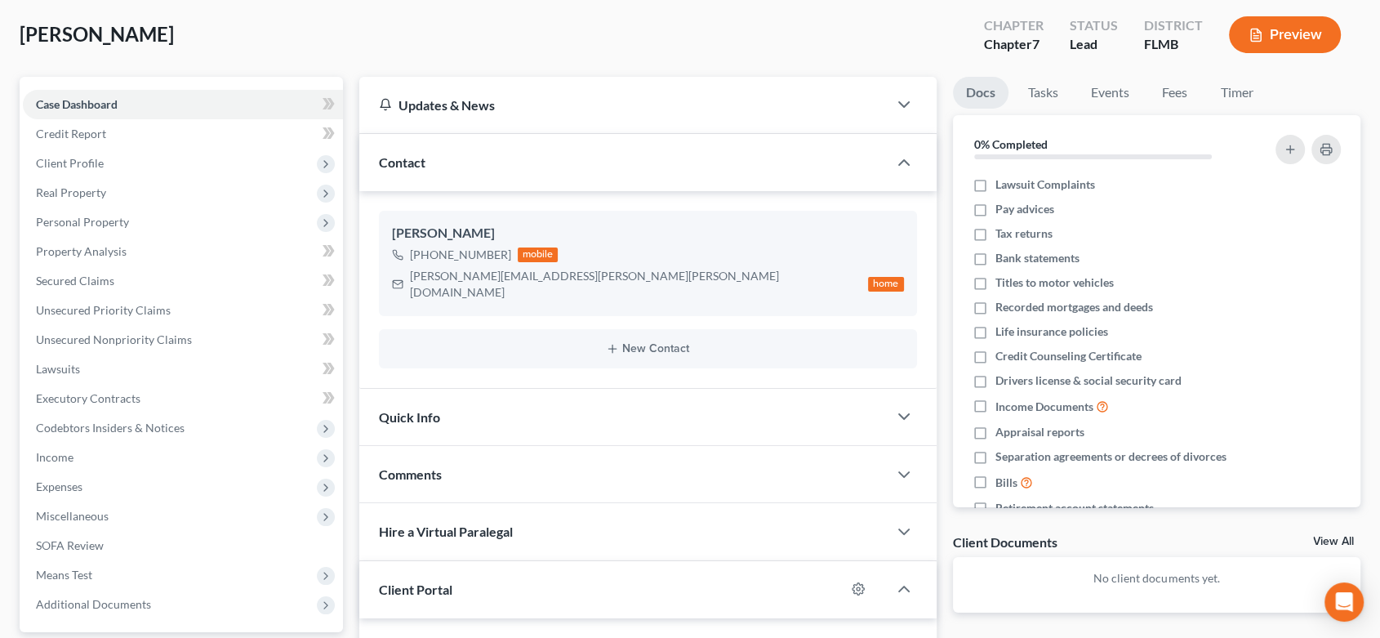
scroll to position [0, 0]
